Goal: Find specific page/section: Find specific page/section

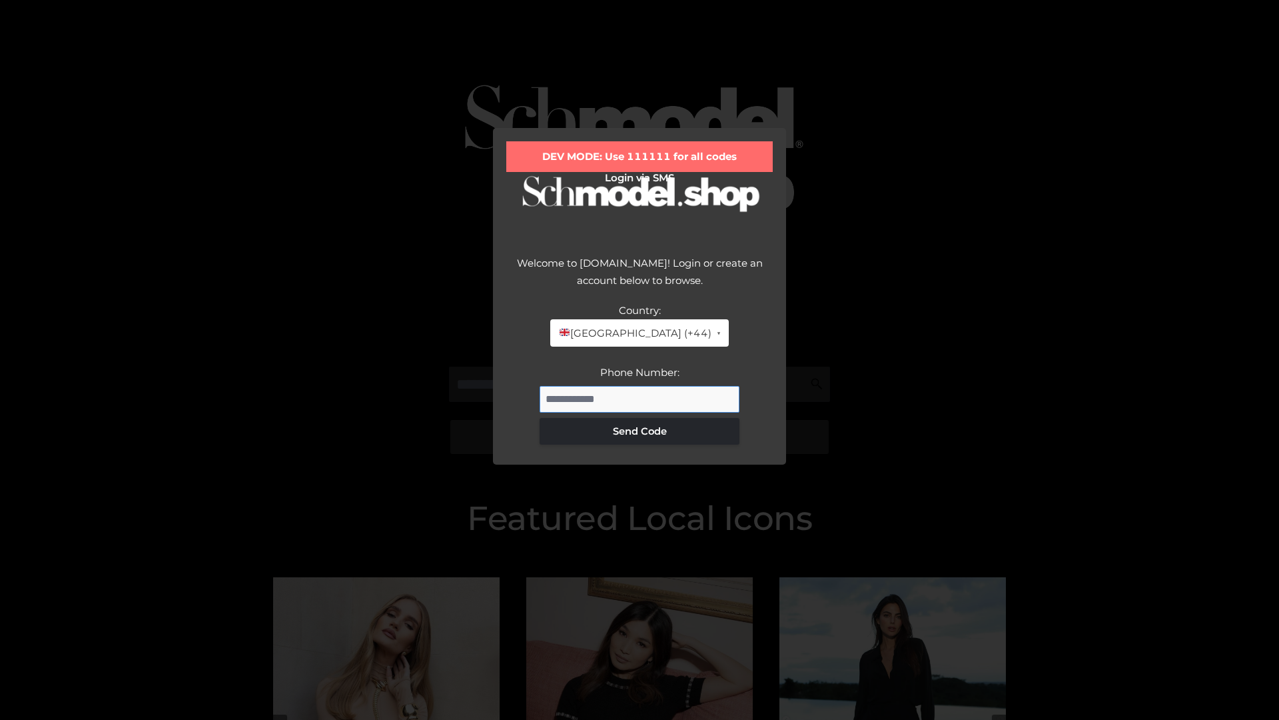
click at [640, 398] on input "Phone Number:" at bounding box center [640, 399] width 200 height 27
type input "**********"
click at [640, 430] on button "Send Code" at bounding box center [640, 431] width 200 height 27
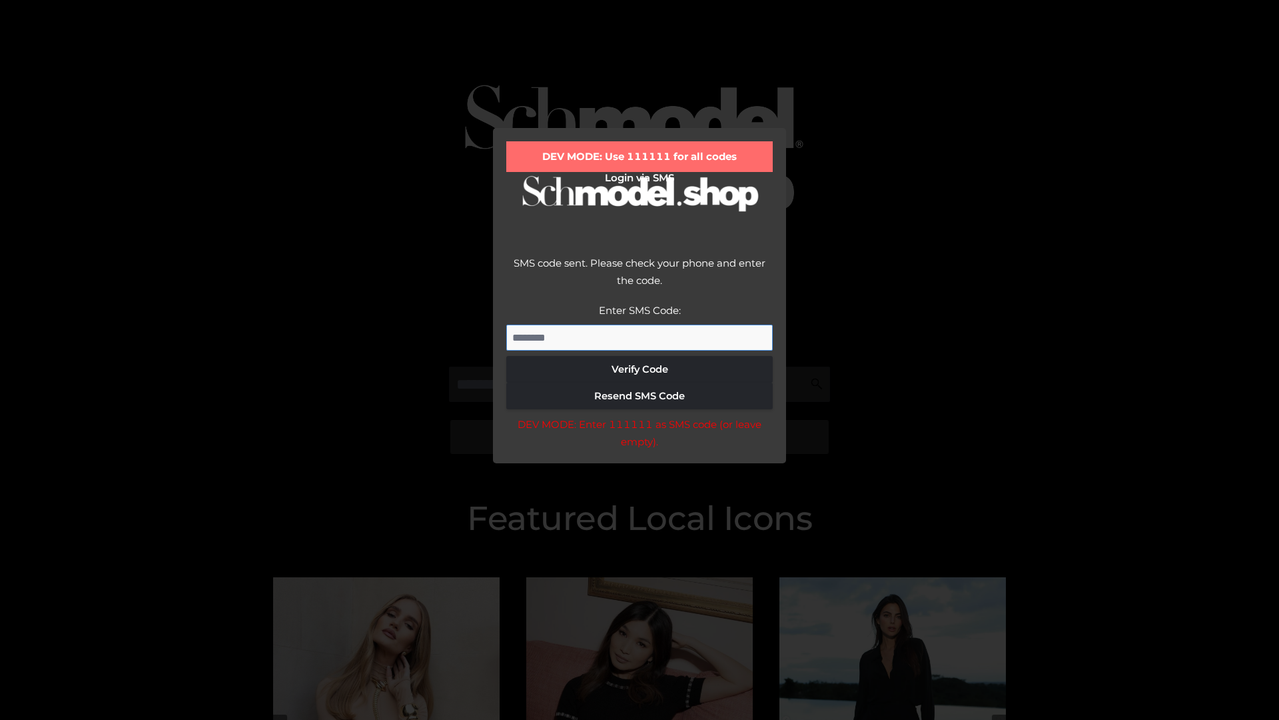
click at [640, 337] on input "Enter SMS Code:" at bounding box center [639, 338] width 267 height 27
type input "******"
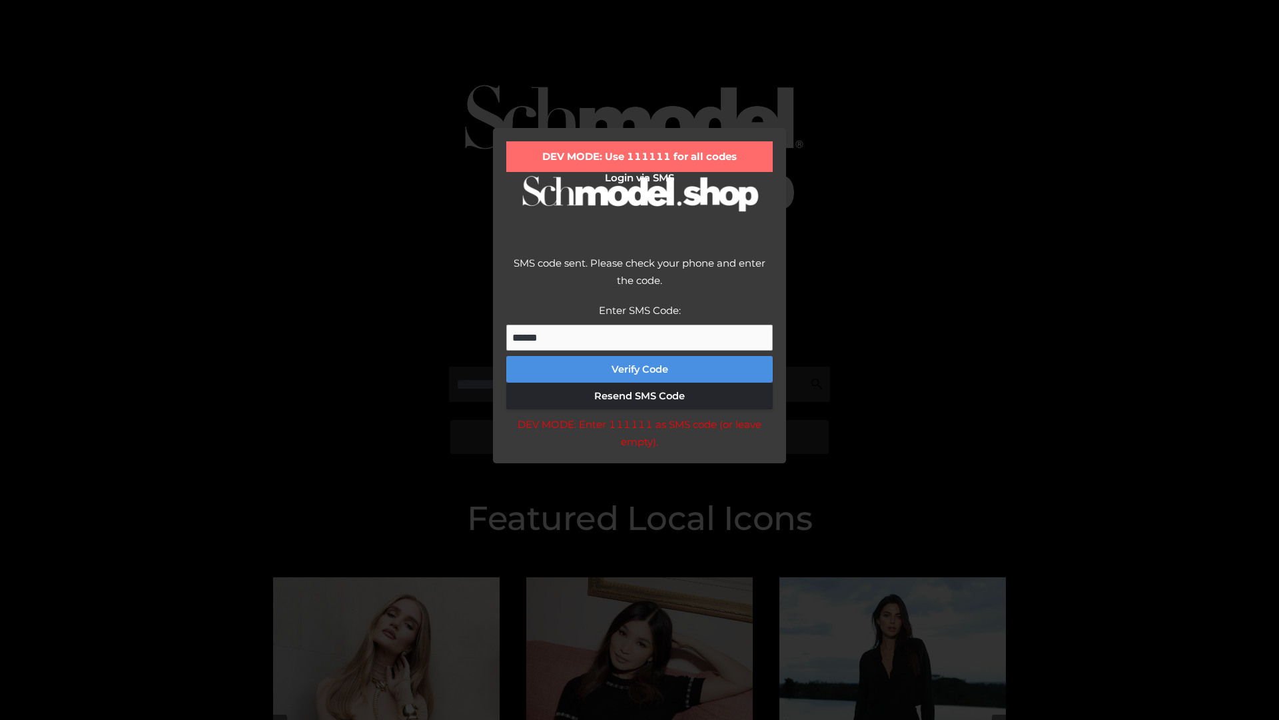
click at [640, 369] on button "Verify Code" at bounding box center [639, 369] width 267 height 27
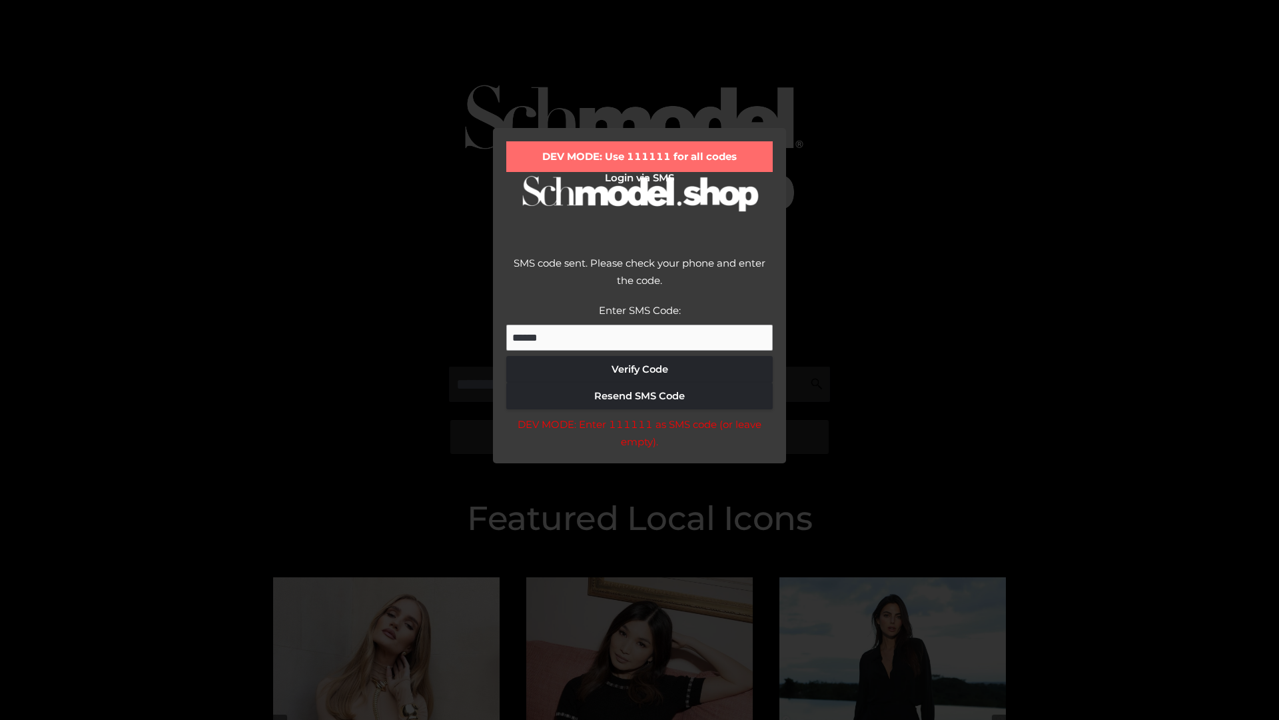
click at [639, 436] on div "DEV MODE: Enter 111111 as SMS code (or leave empty)." at bounding box center [639, 433] width 267 height 34
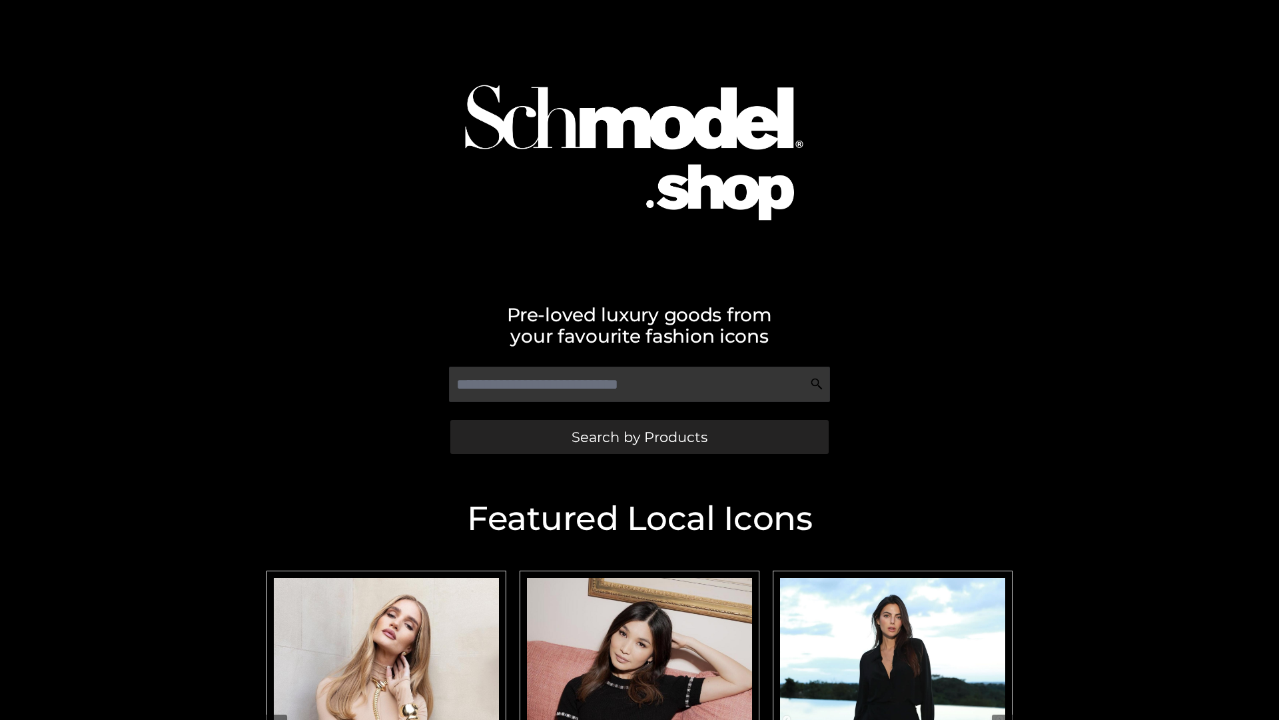
click at [639, 436] on span "Search by Products" at bounding box center [640, 437] width 136 height 14
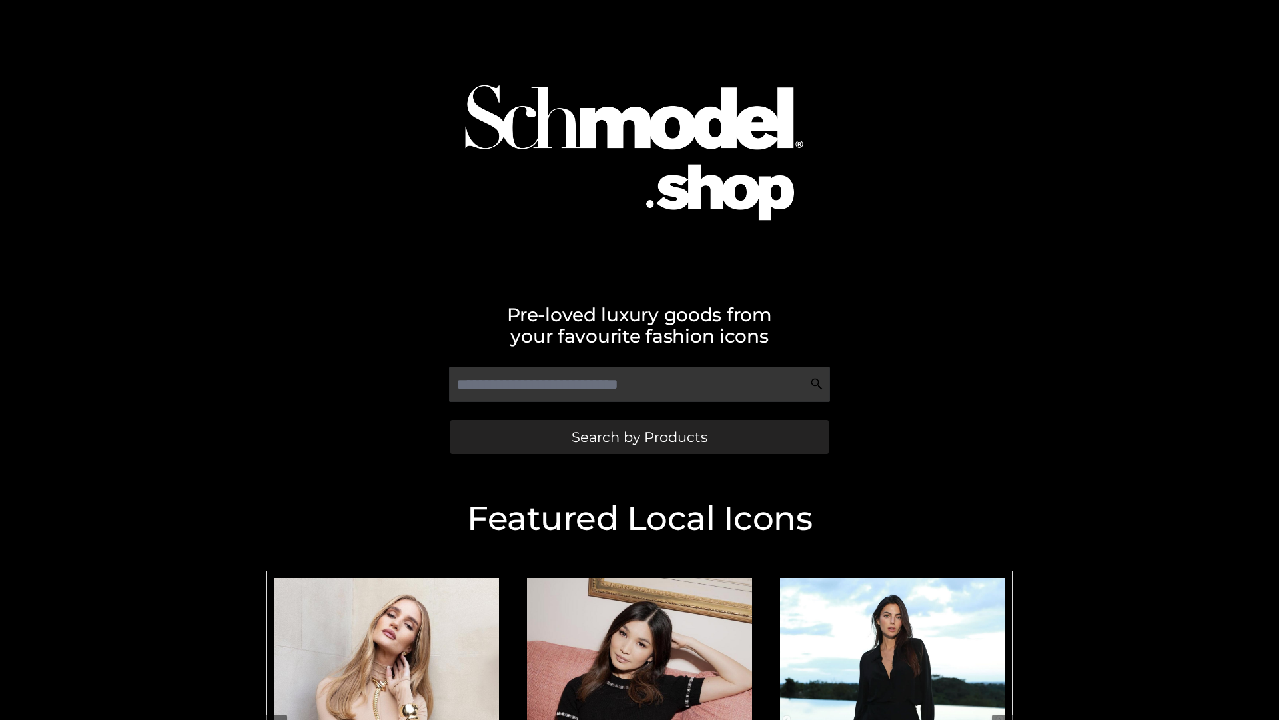
click at [639, 436] on span "Search by Products" at bounding box center [640, 437] width 136 height 14
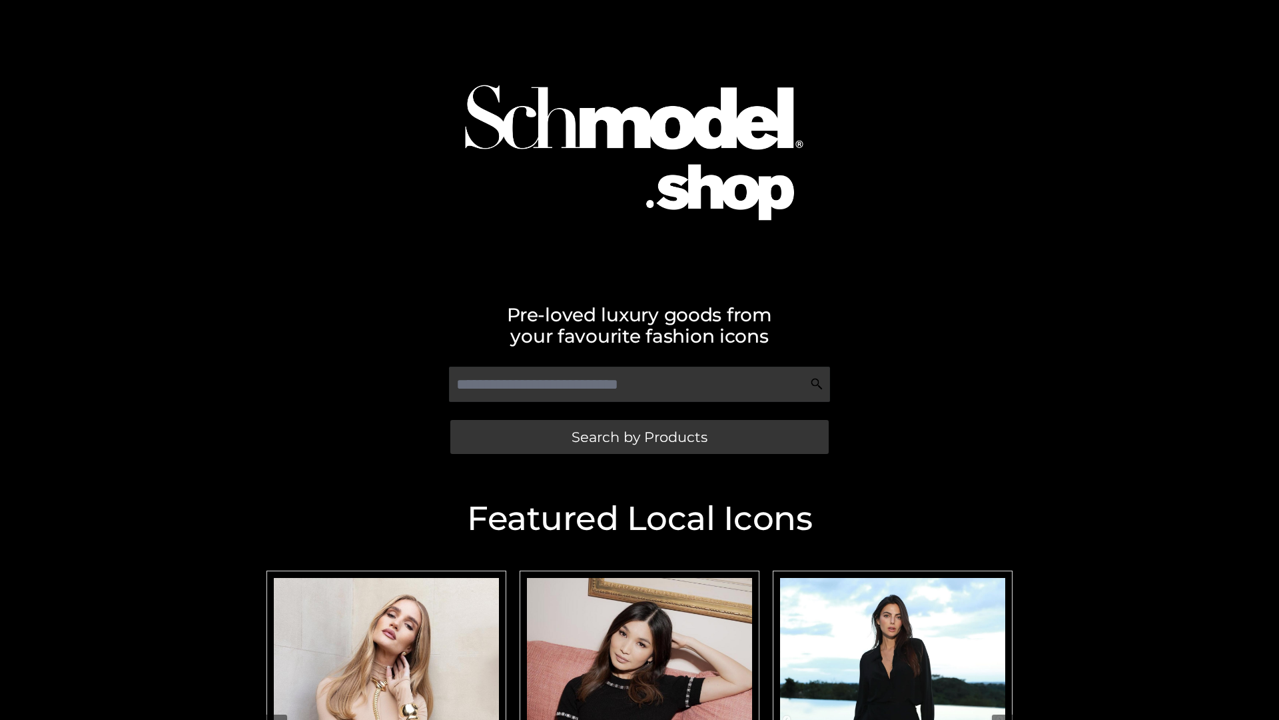
click at [639, 436] on span "Search by Products" at bounding box center [640, 437] width 136 height 14
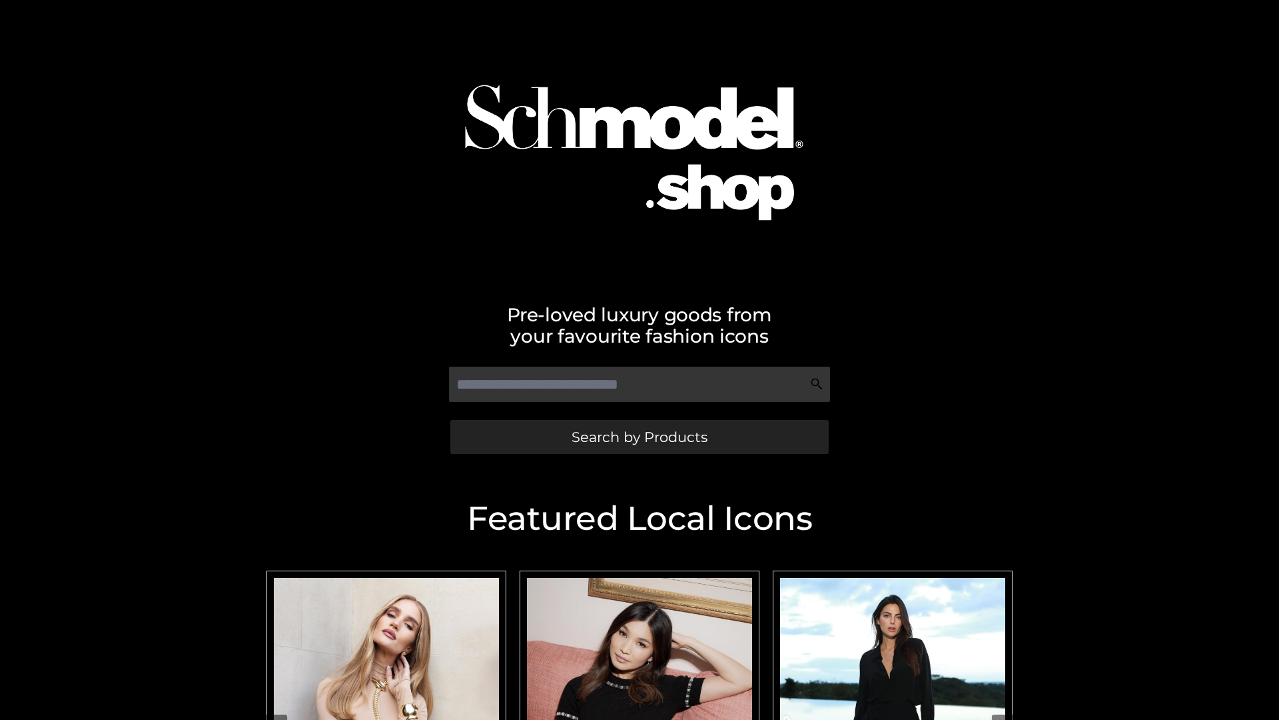
click at [639, 436] on span "Search by Products" at bounding box center [640, 437] width 136 height 14
